Goal: Information Seeking & Learning: Learn about a topic

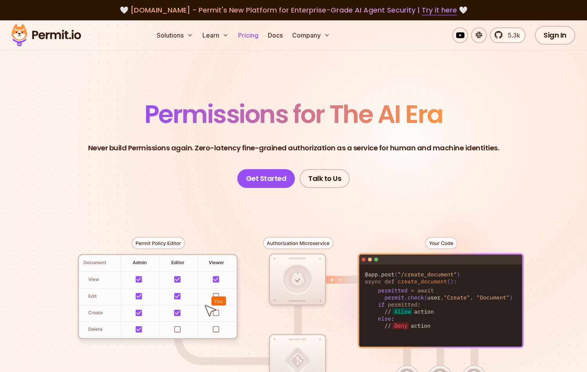
click at [246, 35] on link "Pricing" at bounding box center [248, 35] width 27 height 16
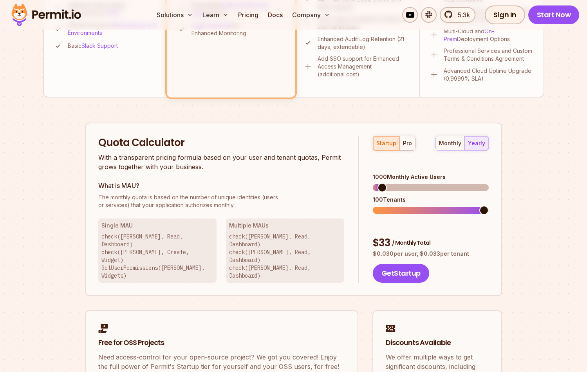
scroll to position [453, 0]
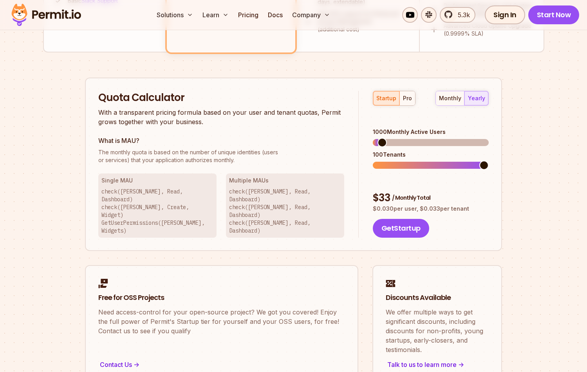
click at [389, 98] on div "startup pro" at bounding box center [394, 98] width 43 height 15
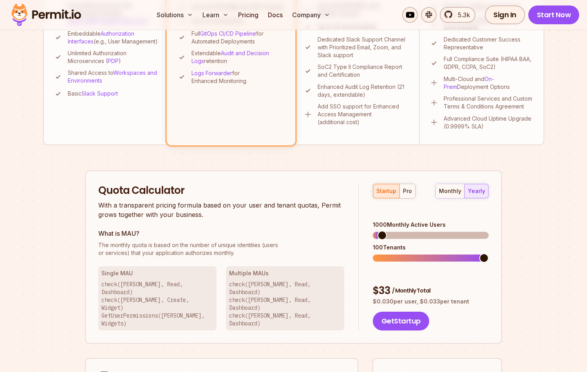
scroll to position [357, 0]
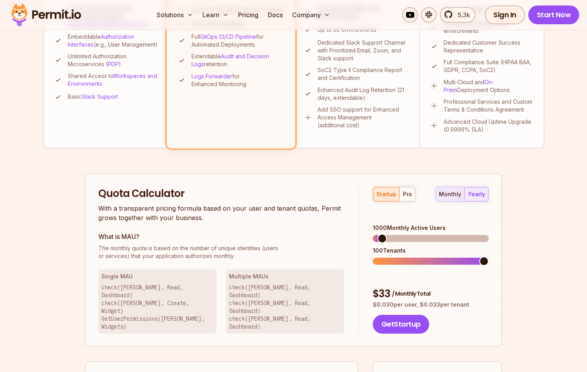
click at [450, 193] on div "monthly" at bounding box center [450, 194] width 22 height 8
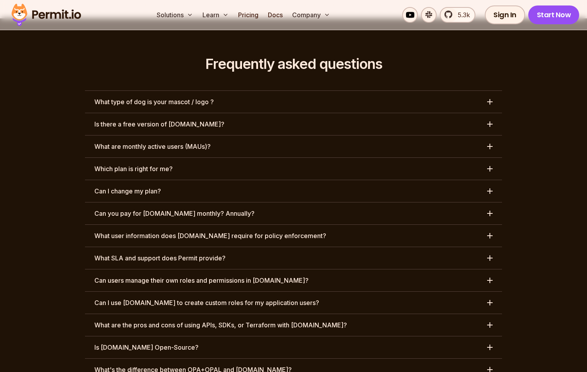
scroll to position [3608, 0]
click at [255, 135] on button "What are monthly active users (MAUs)?" at bounding box center [293, 146] width 417 height 22
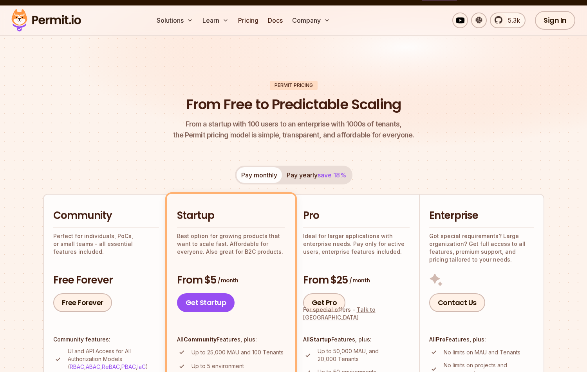
scroll to position [0, 0]
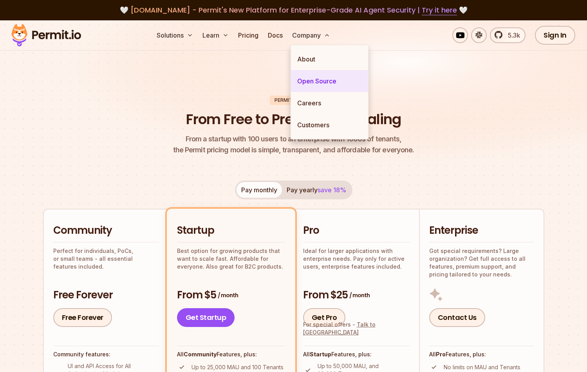
click at [311, 77] on link "Open Source" at bounding box center [329, 81] width 77 height 22
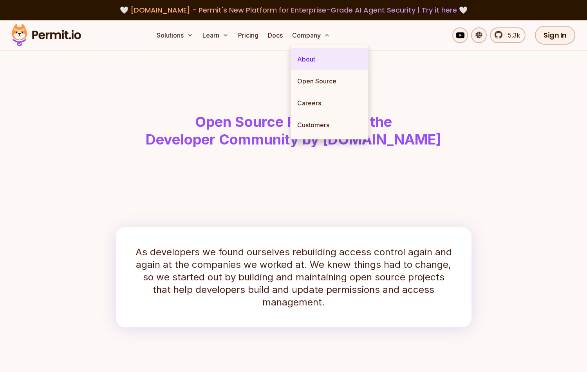
click at [314, 61] on link "About" at bounding box center [329, 59] width 77 height 22
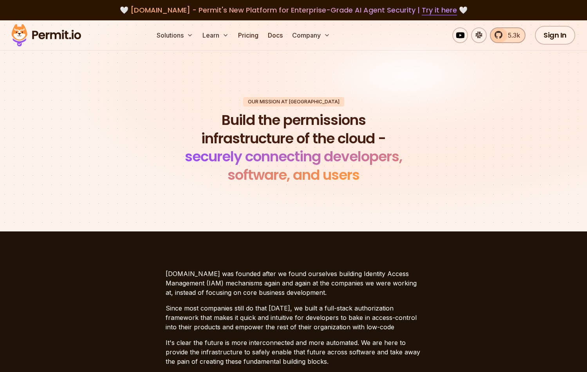
click at [515, 36] on span "5.3k" at bounding box center [511, 35] width 17 height 9
